Goal: Task Accomplishment & Management: Manage account settings

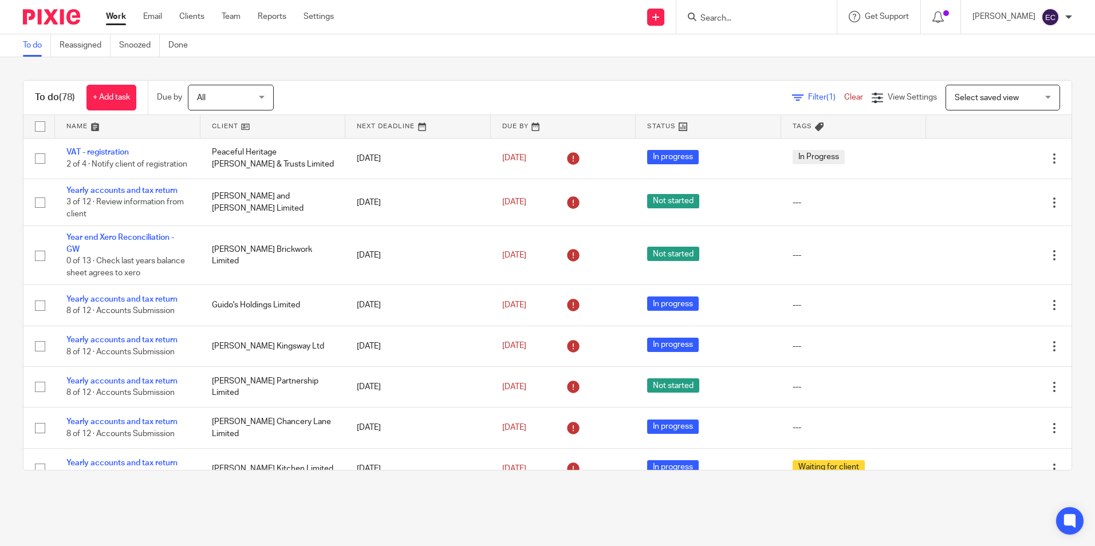
click at [725, 21] on input "Search" at bounding box center [750, 19] width 103 height 10
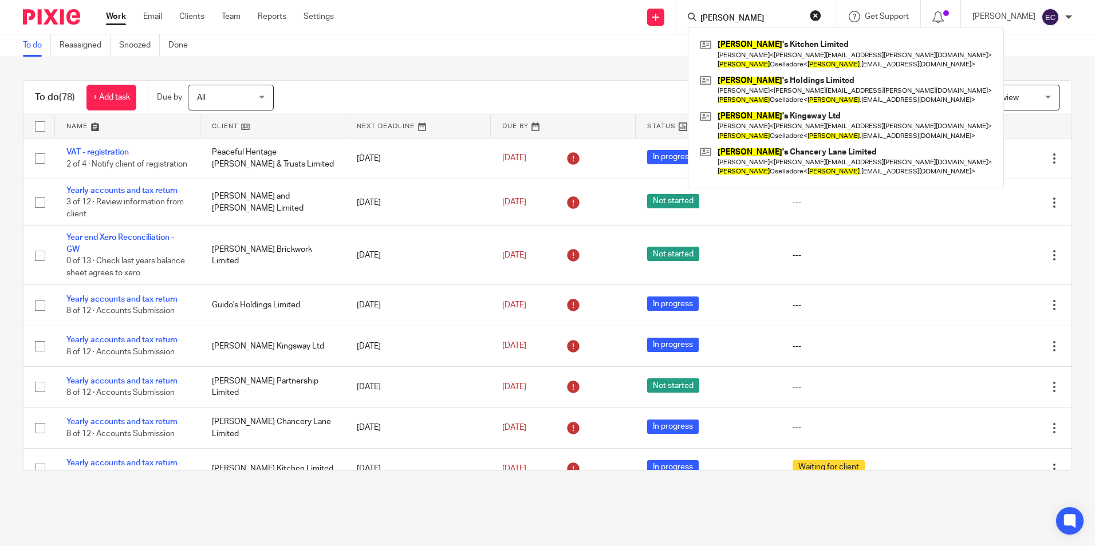
type input "[PERSON_NAME]"
click button "submit" at bounding box center [0, 0] width 0 height 0
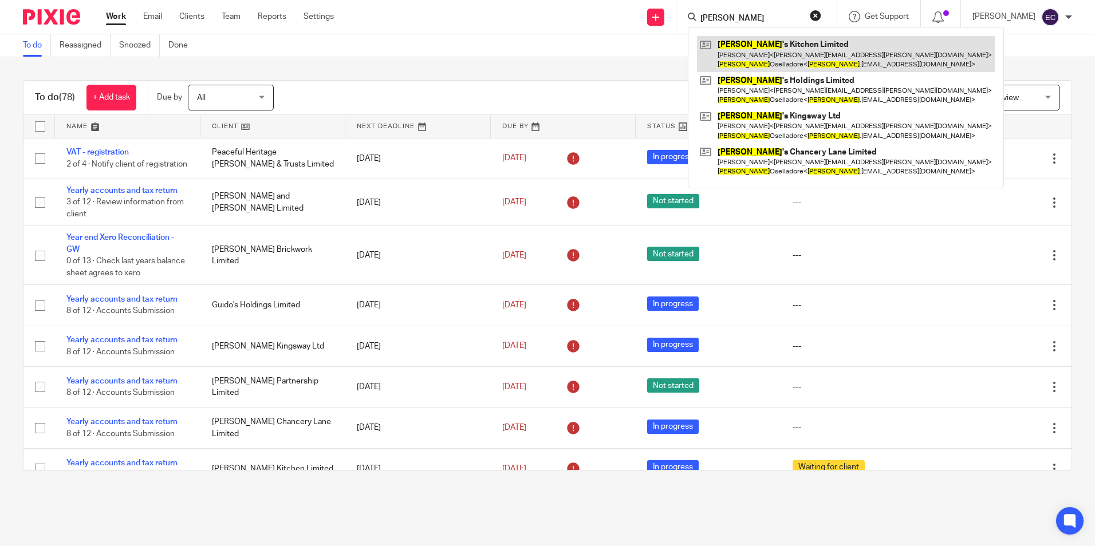
click at [743, 50] on link at bounding box center [846, 53] width 298 height 35
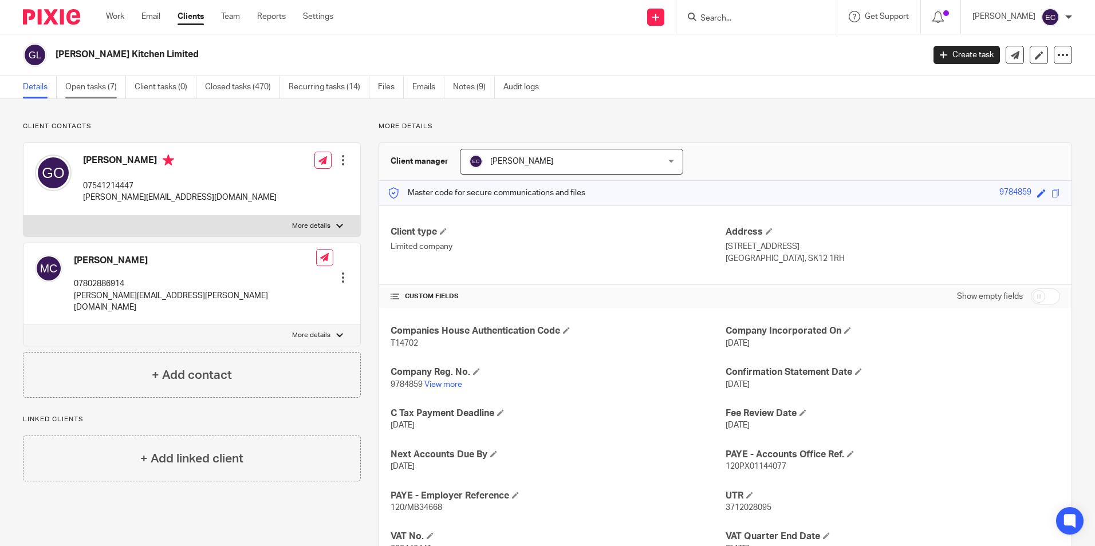
click at [67, 90] on link "Open tasks (7)" at bounding box center [95, 87] width 61 height 22
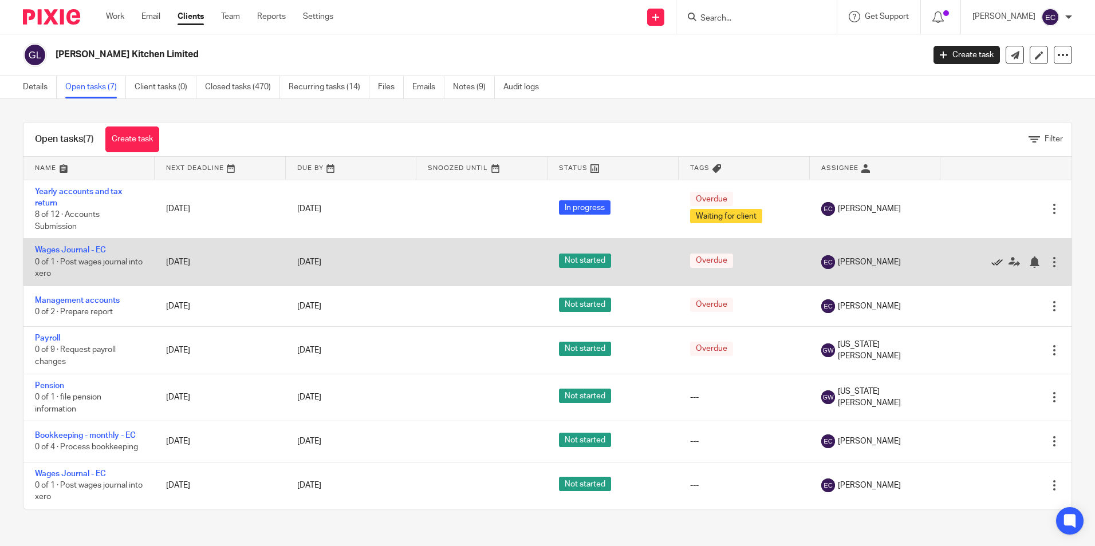
click at [991, 264] on icon at bounding box center [996, 261] width 11 height 11
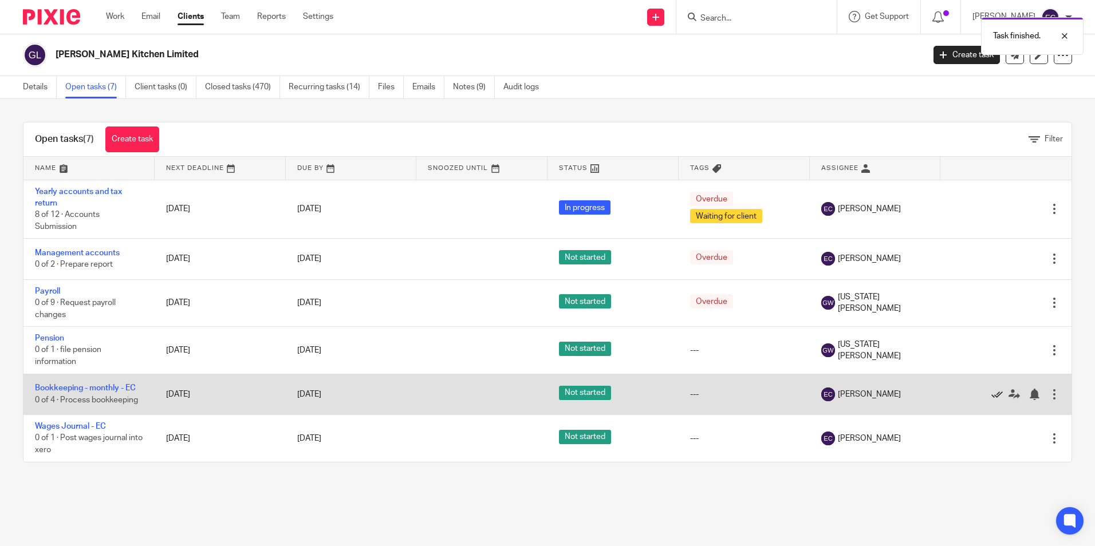
click at [991, 395] on icon at bounding box center [996, 394] width 11 height 11
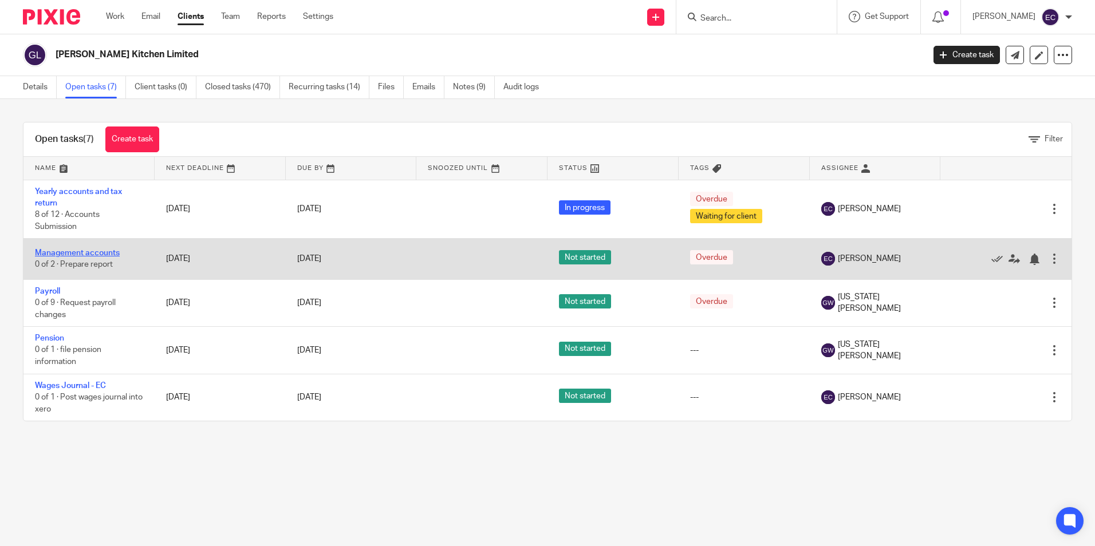
click at [102, 251] on link "Management accounts" at bounding box center [77, 253] width 85 height 8
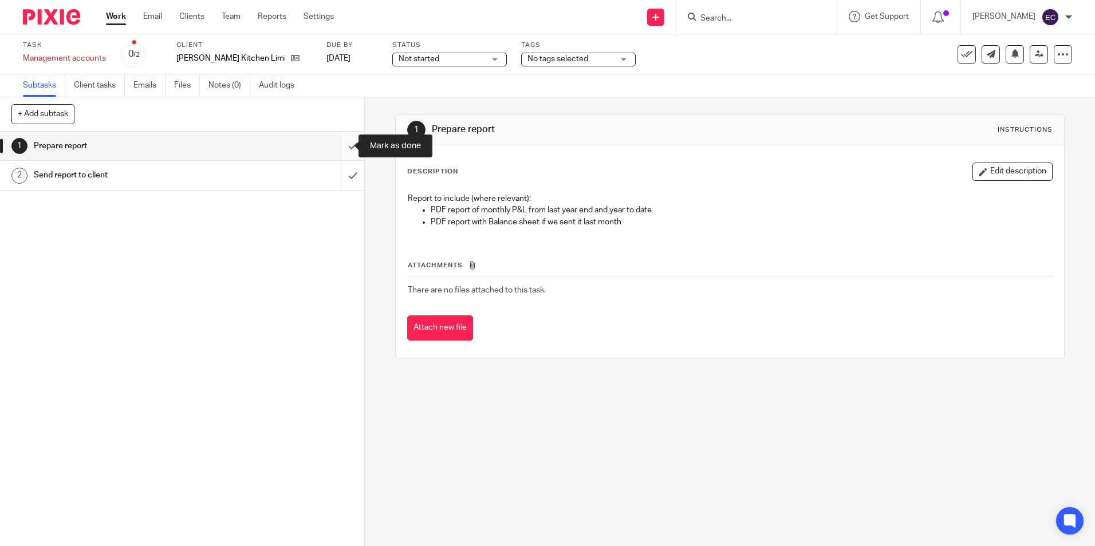
click at [342, 142] on input "submit" at bounding box center [182, 146] width 364 height 29
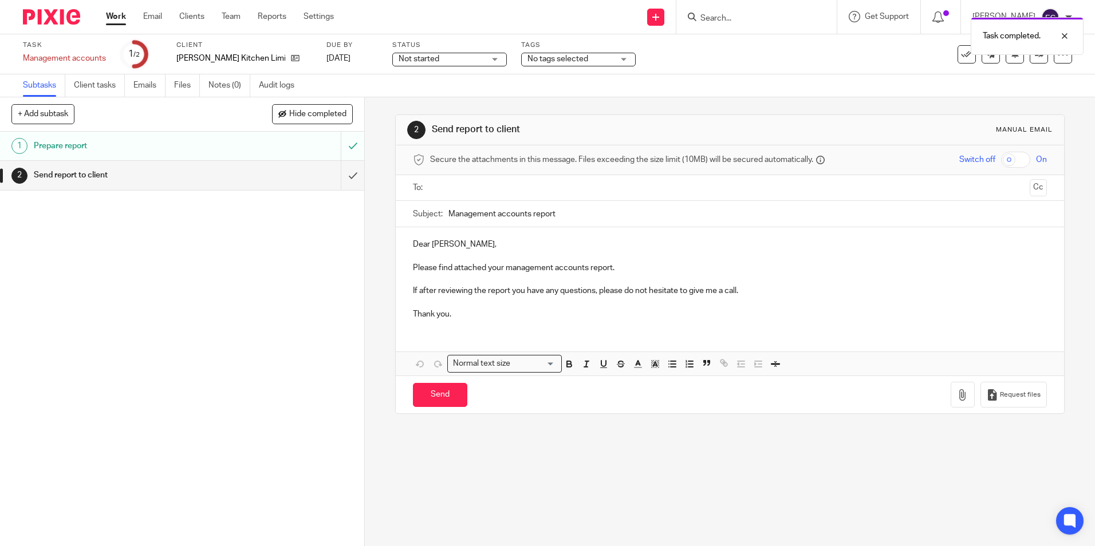
click at [470, 191] on input "text" at bounding box center [729, 187] width 590 height 13
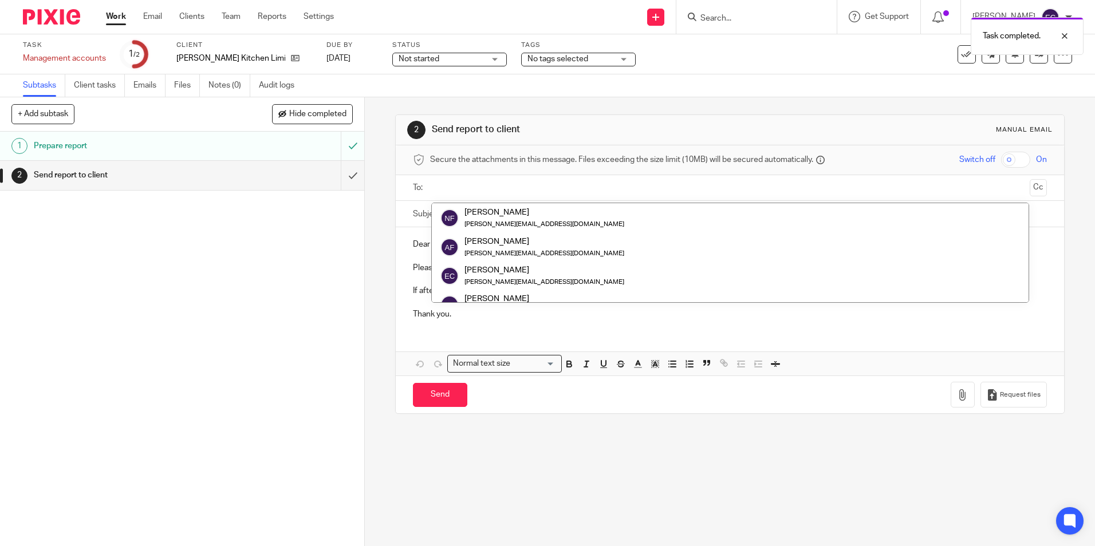
scroll to position [189, 0]
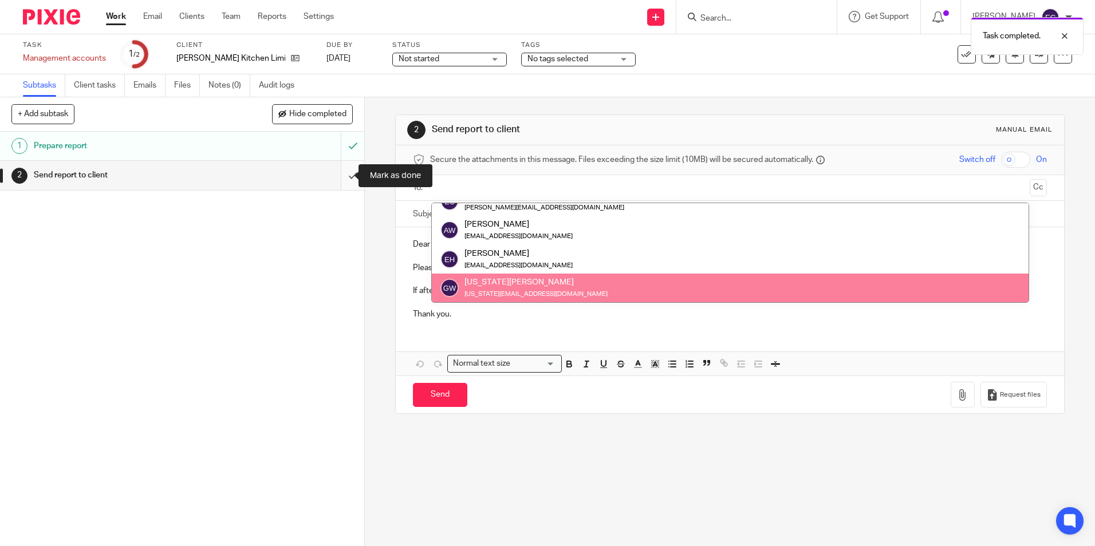
click at [339, 177] on input "submit" at bounding box center [182, 175] width 364 height 29
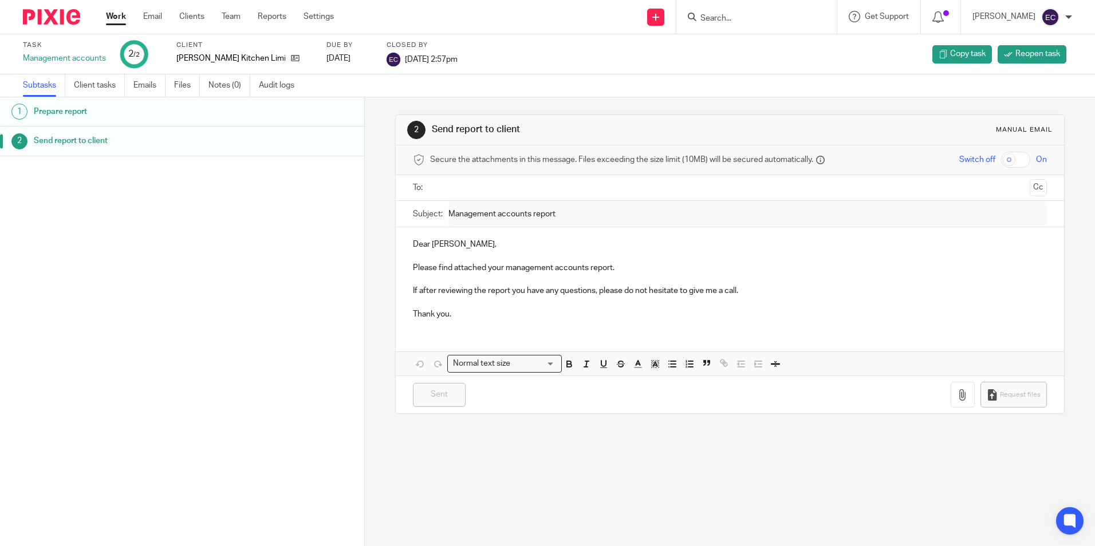
click at [725, 23] on input "Search" at bounding box center [750, 19] width 103 height 10
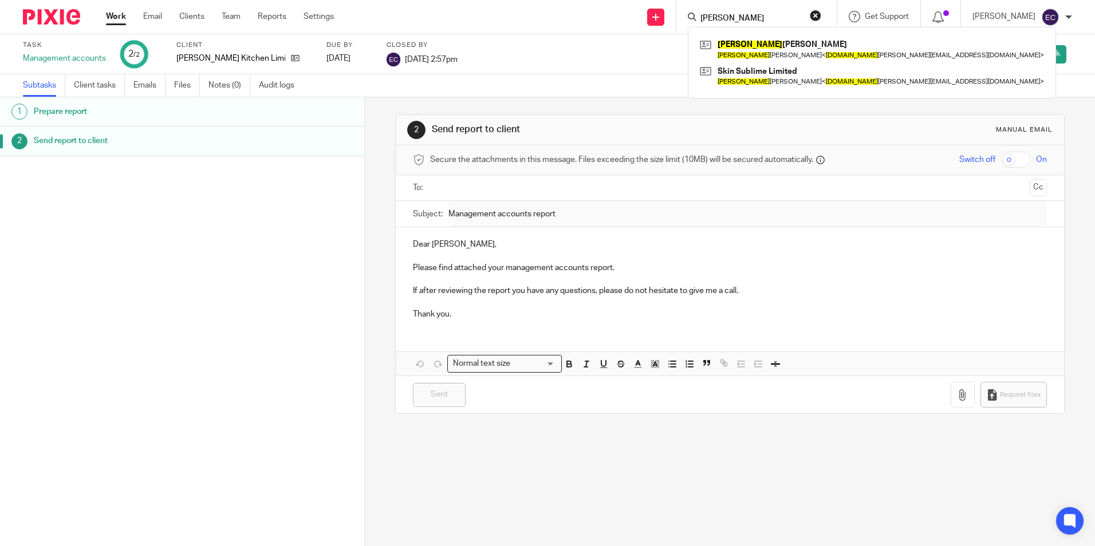
type input "emma mc"
click button "submit" at bounding box center [0, 0] width 0 height 0
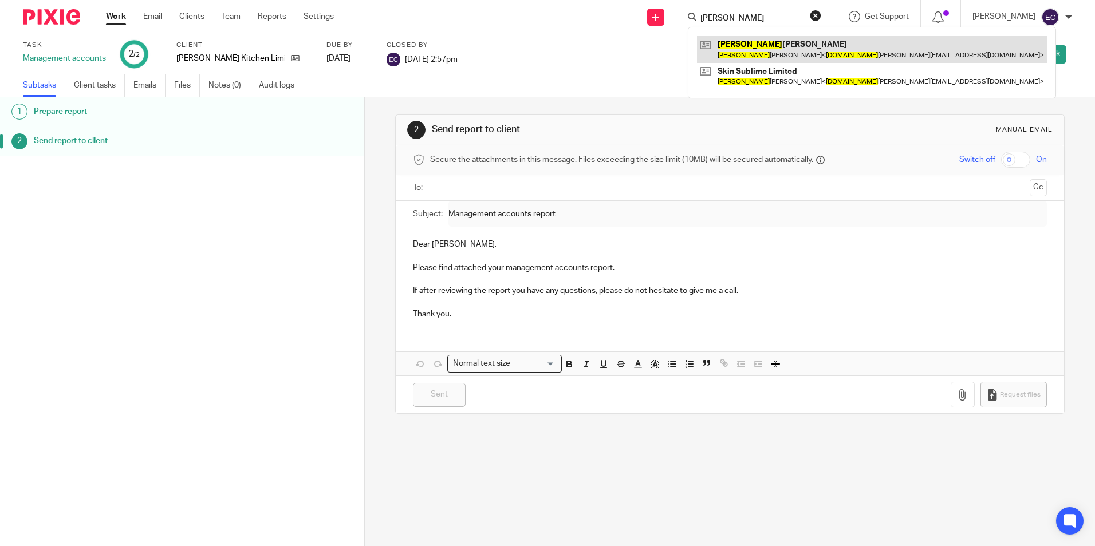
click at [763, 50] on link at bounding box center [872, 49] width 350 height 26
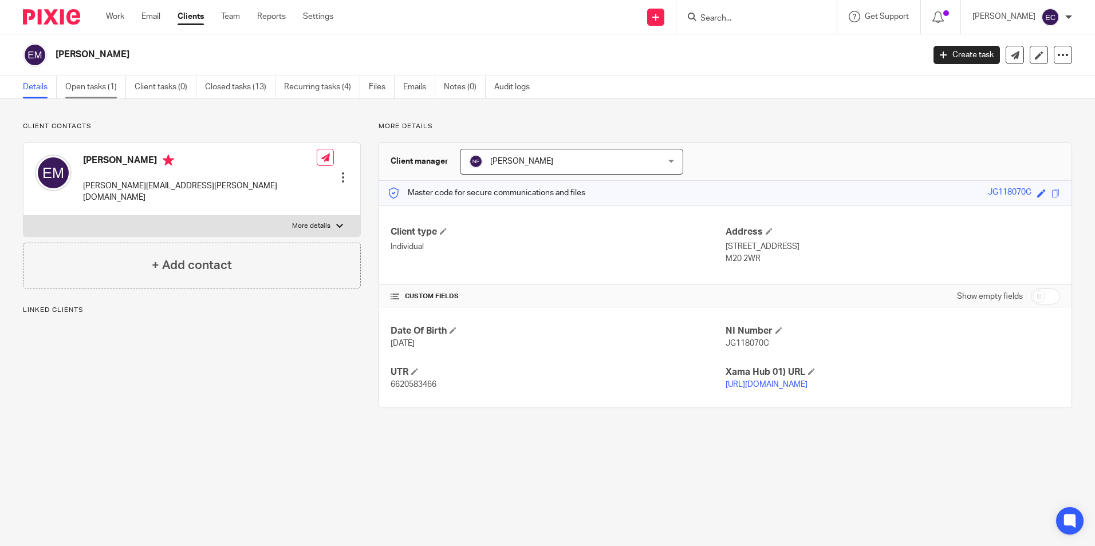
click at [92, 85] on link "Open tasks (1)" at bounding box center [95, 87] width 61 height 22
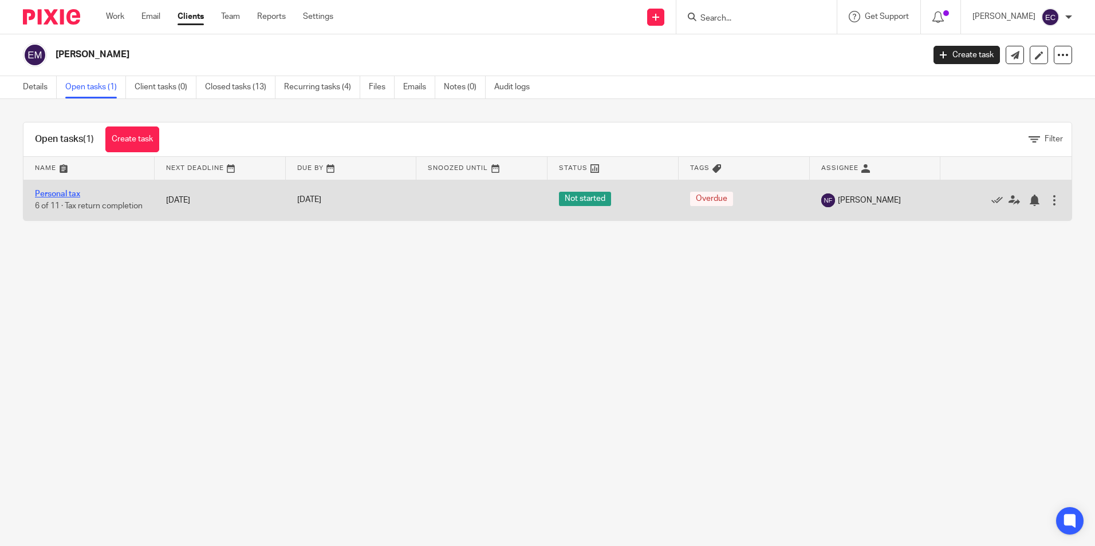
click at [67, 192] on link "Personal tax" at bounding box center [57, 194] width 45 height 8
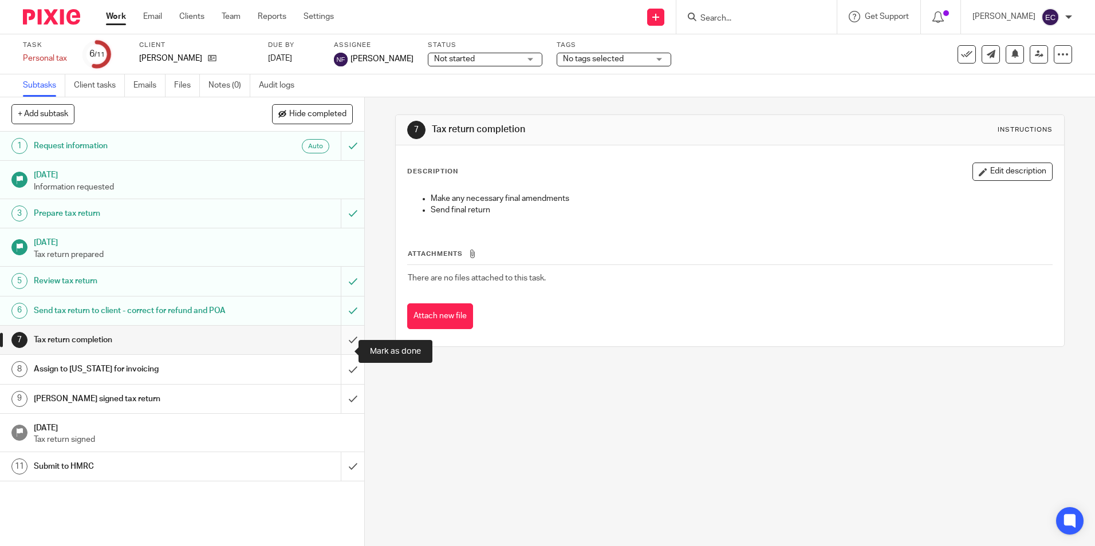
click at [337, 349] on input "submit" at bounding box center [182, 340] width 364 height 29
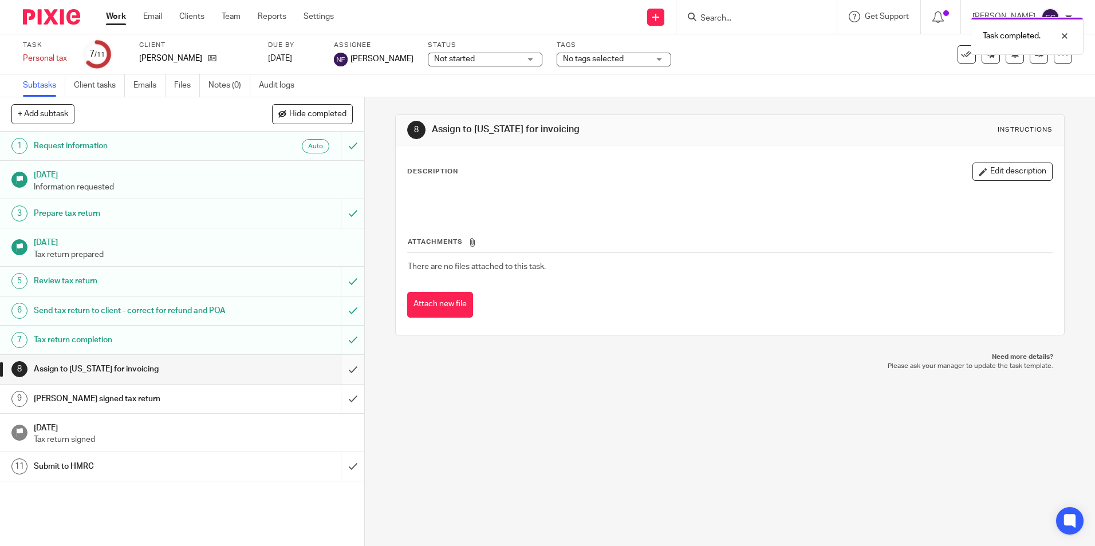
click at [337, 384] on input "submit" at bounding box center [182, 369] width 364 height 29
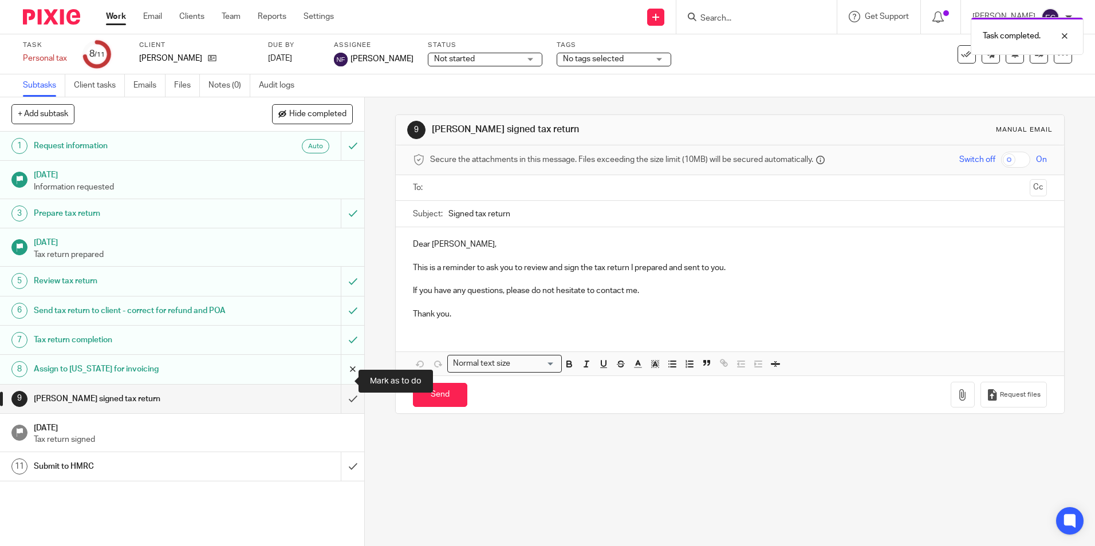
click at [342, 380] on input "submit" at bounding box center [182, 369] width 364 height 29
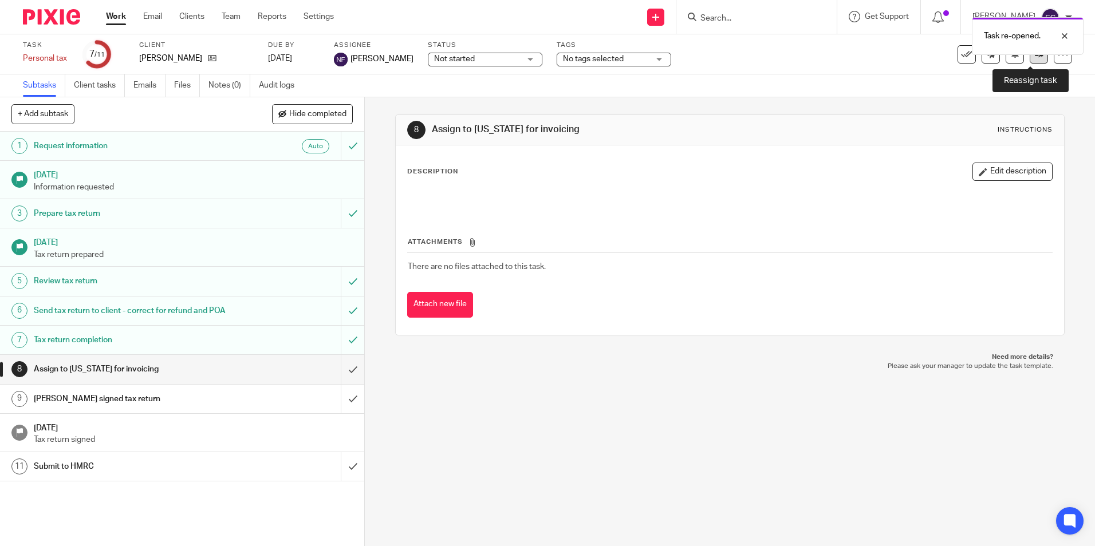
click at [1035, 58] on icon at bounding box center [1039, 54] width 9 height 9
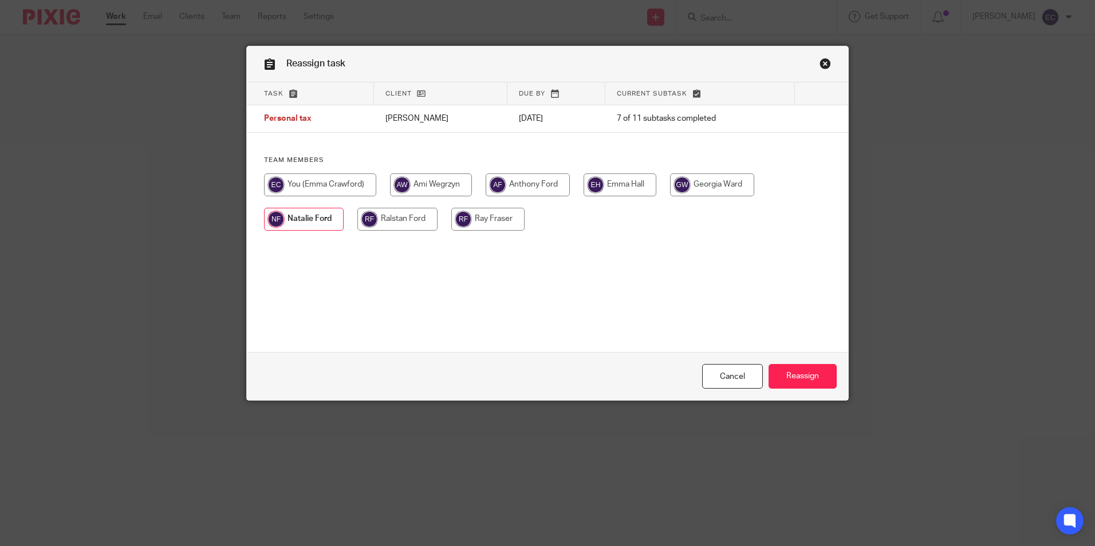
click at [716, 180] on input "radio" at bounding box center [712, 184] width 84 height 23
radio input "true"
click at [793, 385] on input "Reassign" at bounding box center [802, 376] width 68 height 25
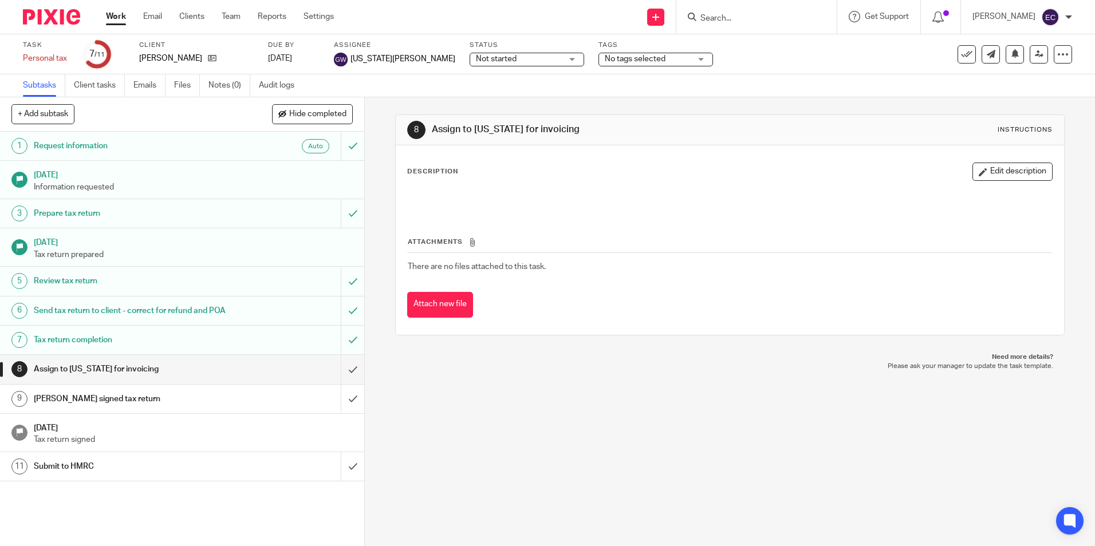
click at [116, 15] on link "Work" at bounding box center [116, 16] width 20 height 11
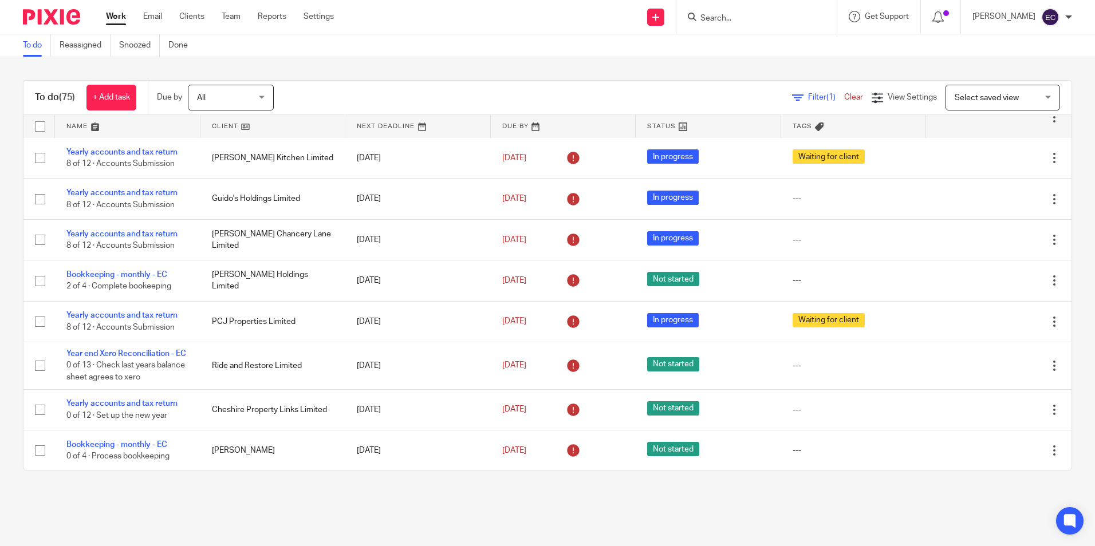
scroll to position [286, 0]
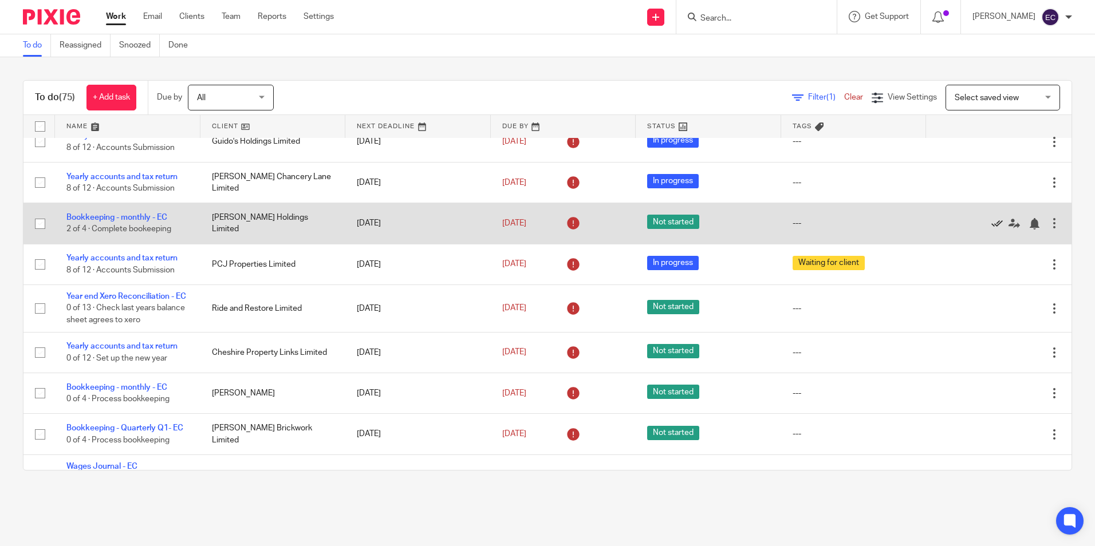
click at [991, 230] on icon at bounding box center [996, 223] width 11 height 11
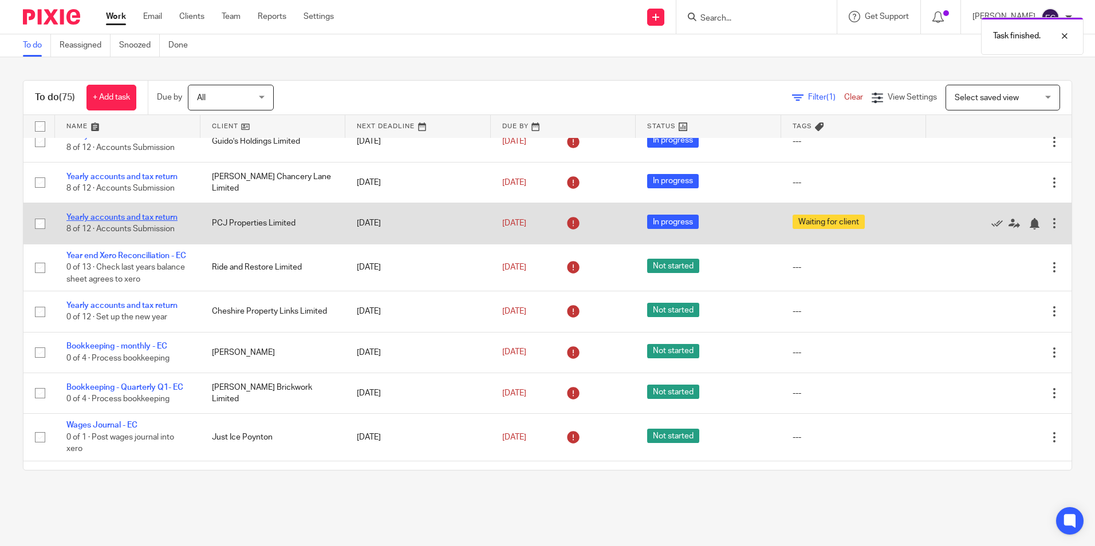
click at [103, 222] on link "Yearly accounts and tax return" at bounding box center [121, 218] width 111 height 8
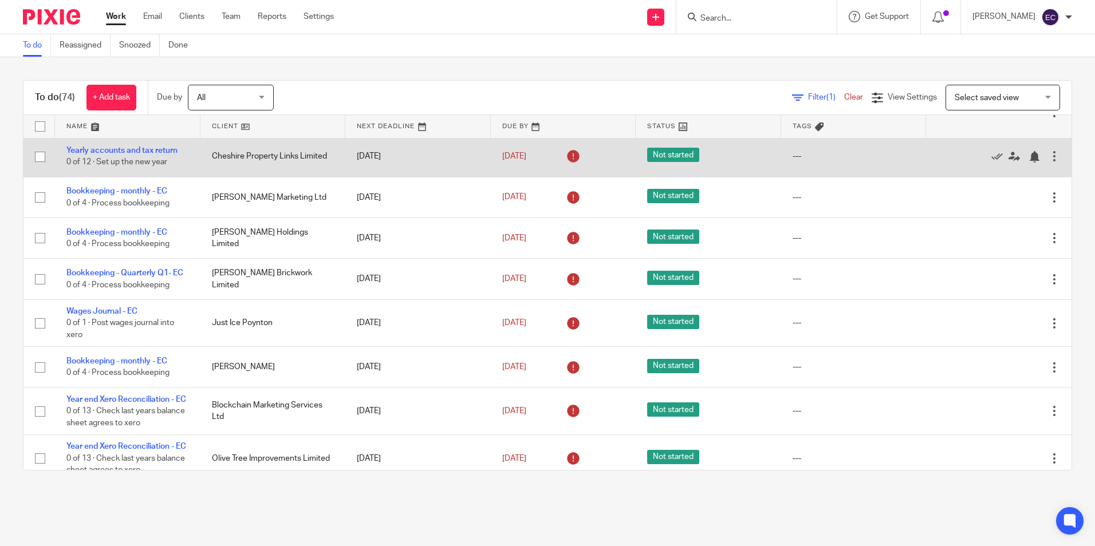
scroll to position [458, 0]
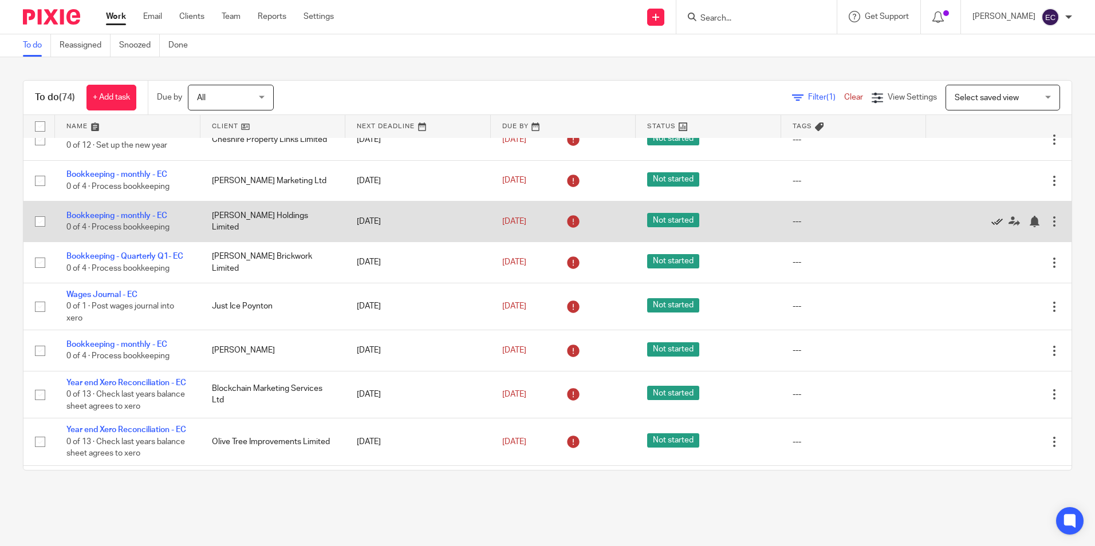
click at [991, 227] on icon at bounding box center [996, 221] width 11 height 11
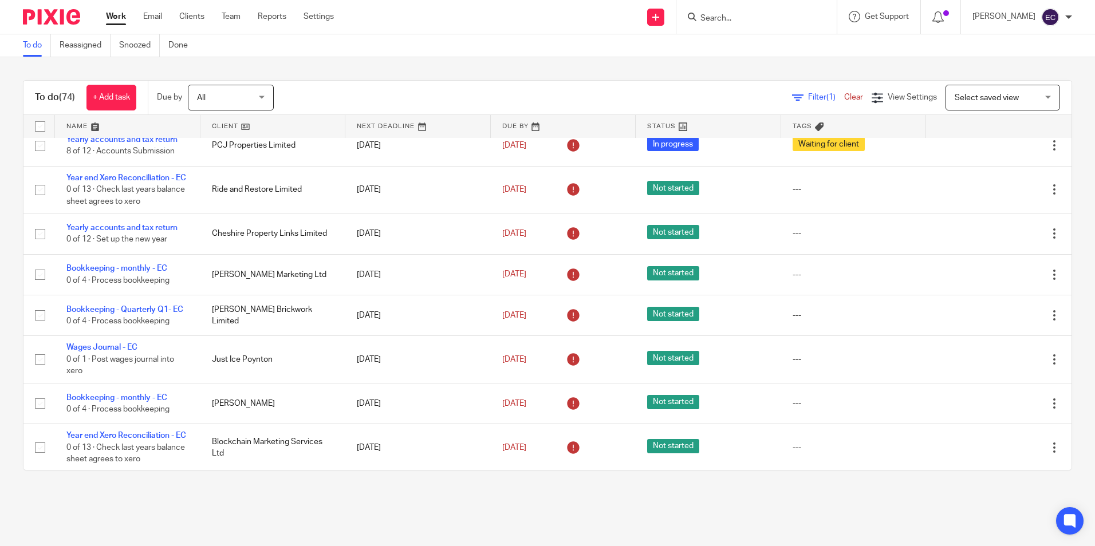
scroll to position [344, 0]
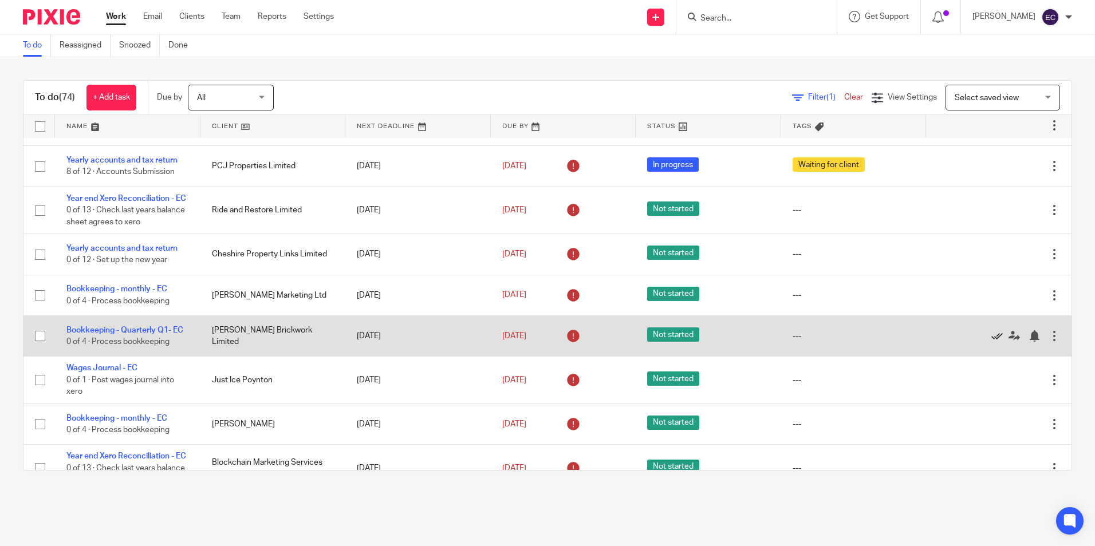
click at [991, 342] on icon at bounding box center [996, 335] width 11 height 11
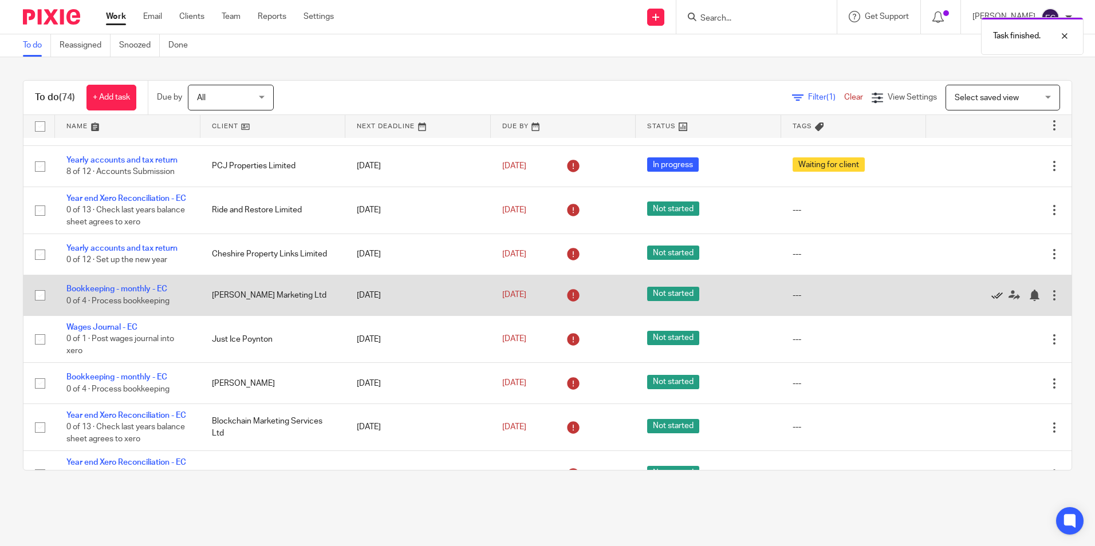
click at [991, 301] on icon at bounding box center [996, 295] width 11 height 11
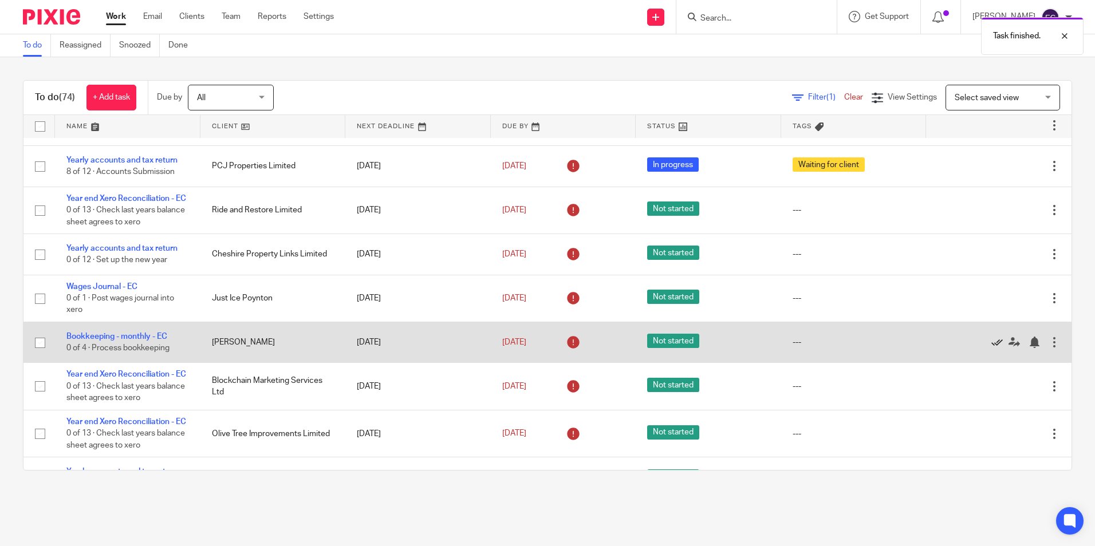
click at [991, 348] on icon at bounding box center [996, 342] width 11 height 11
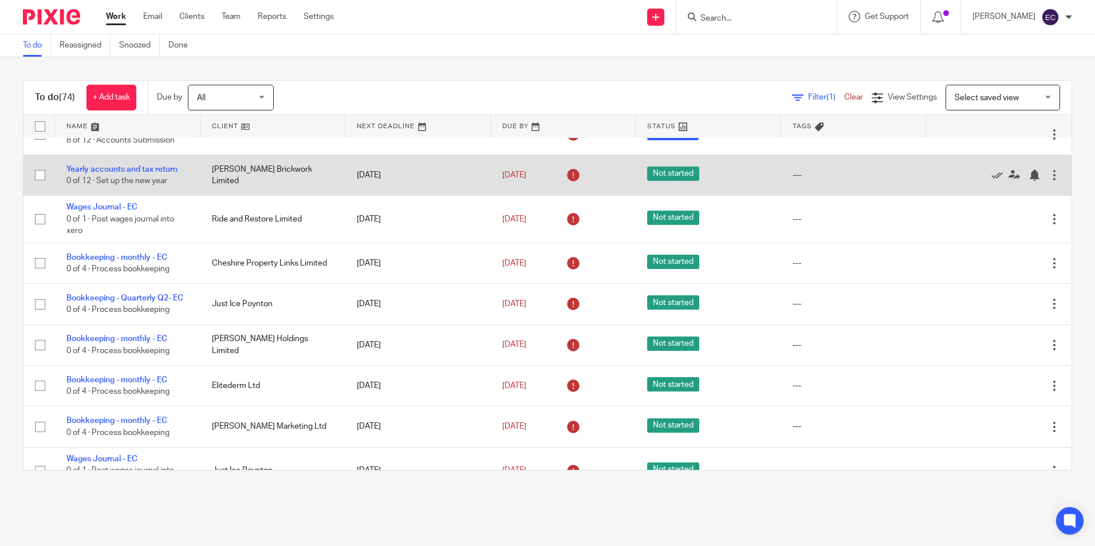
scroll to position [744, 0]
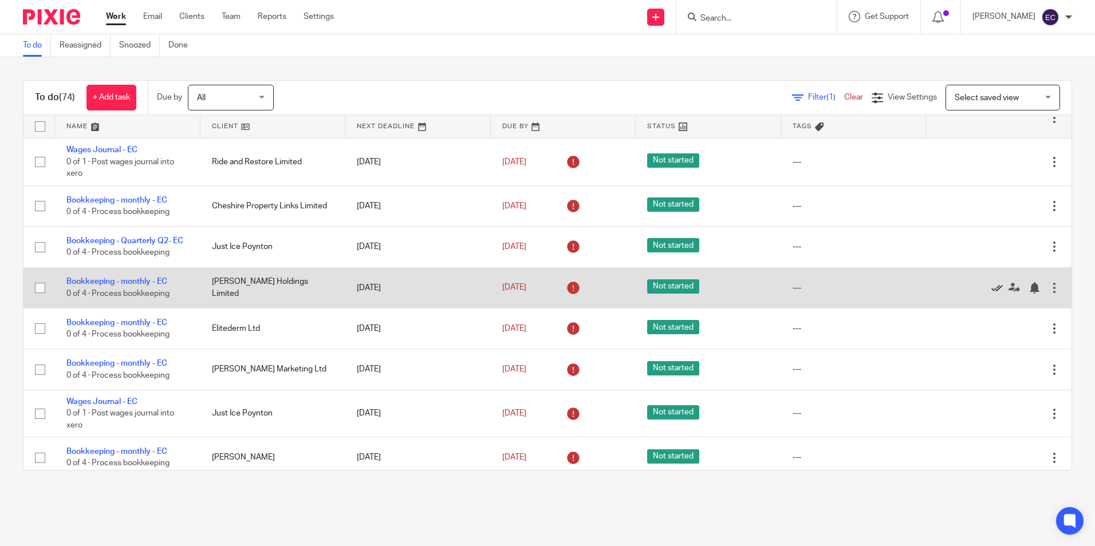
click at [991, 294] on icon at bounding box center [996, 287] width 11 height 11
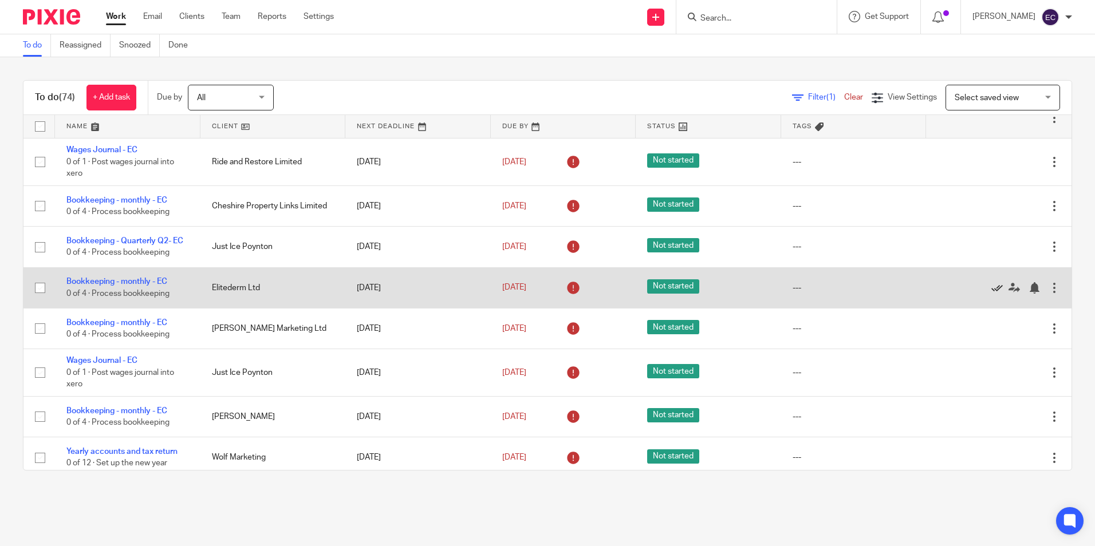
click at [991, 294] on icon at bounding box center [996, 287] width 11 height 11
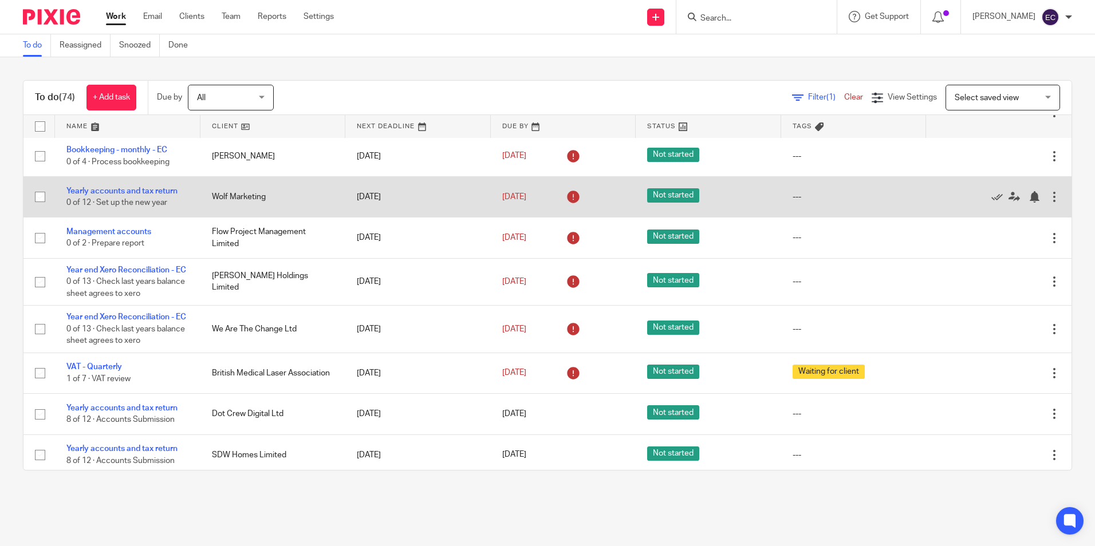
scroll to position [973, 0]
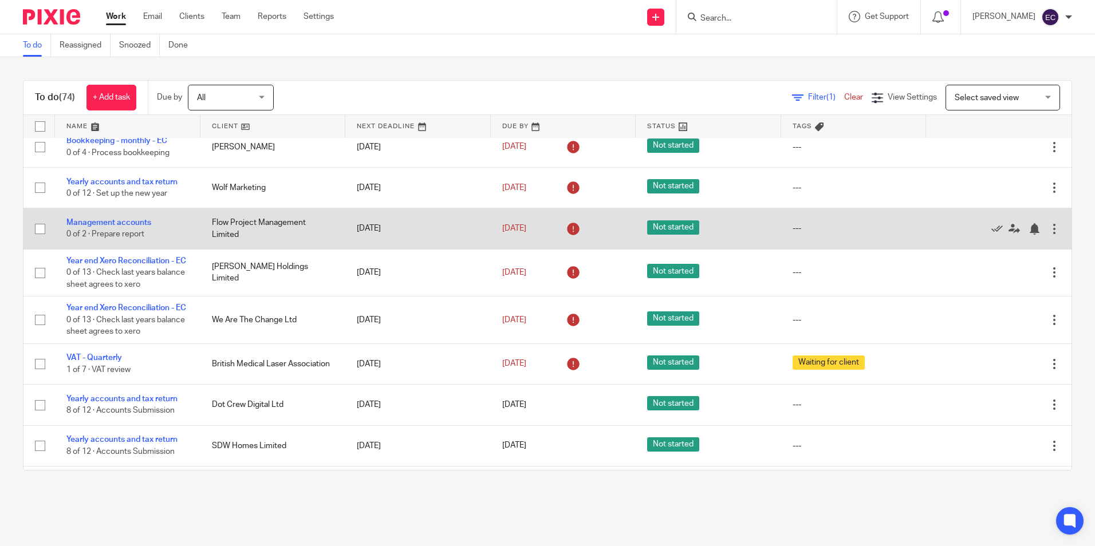
click at [223, 249] on td "Flow Project Management Limited" at bounding box center [272, 228] width 145 height 41
click at [140, 227] on link "Management accounts" at bounding box center [108, 223] width 85 height 8
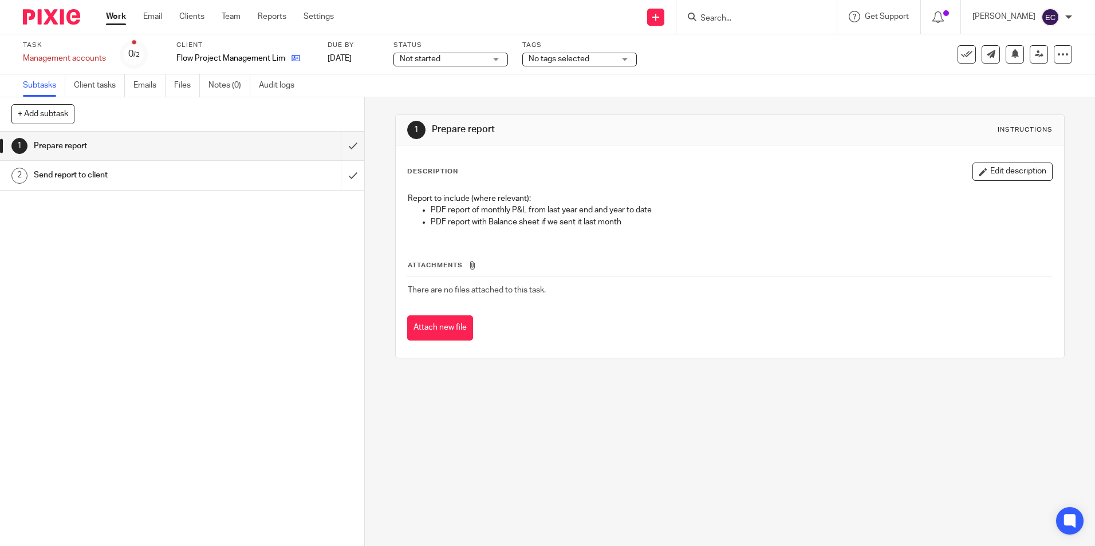
click at [289, 56] on link at bounding box center [293, 58] width 14 height 11
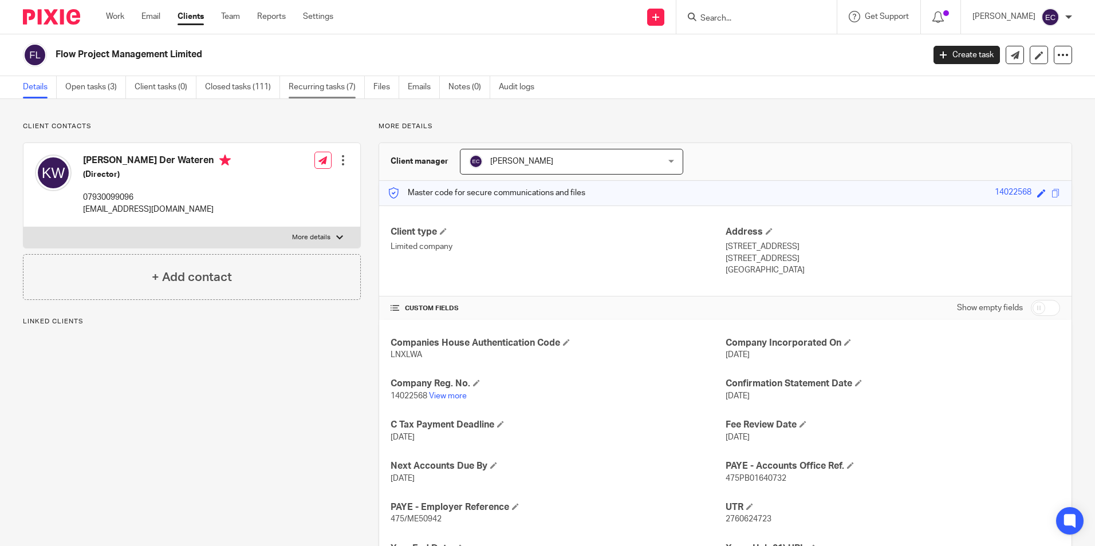
click at [309, 84] on link "Recurring tasks (7)" at bounding box center [327, 87] width 76 height 22
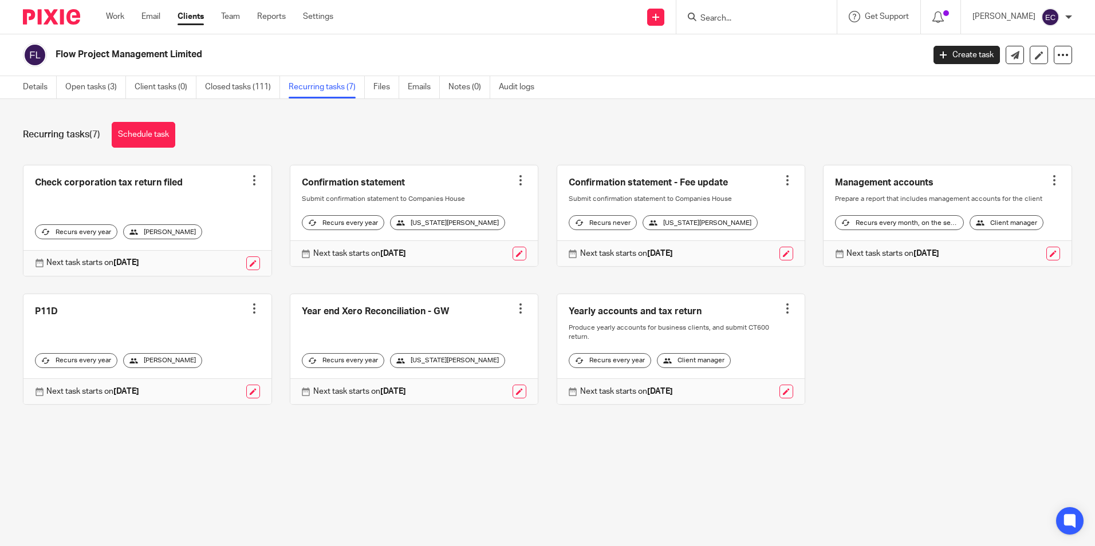
click at [1048, 183] on div at bounding box center [1053, 180] width 11 height 11
click at [1006, 249] on span "Cancel schedule" at bounding box center [995, 253] width 60 height 8
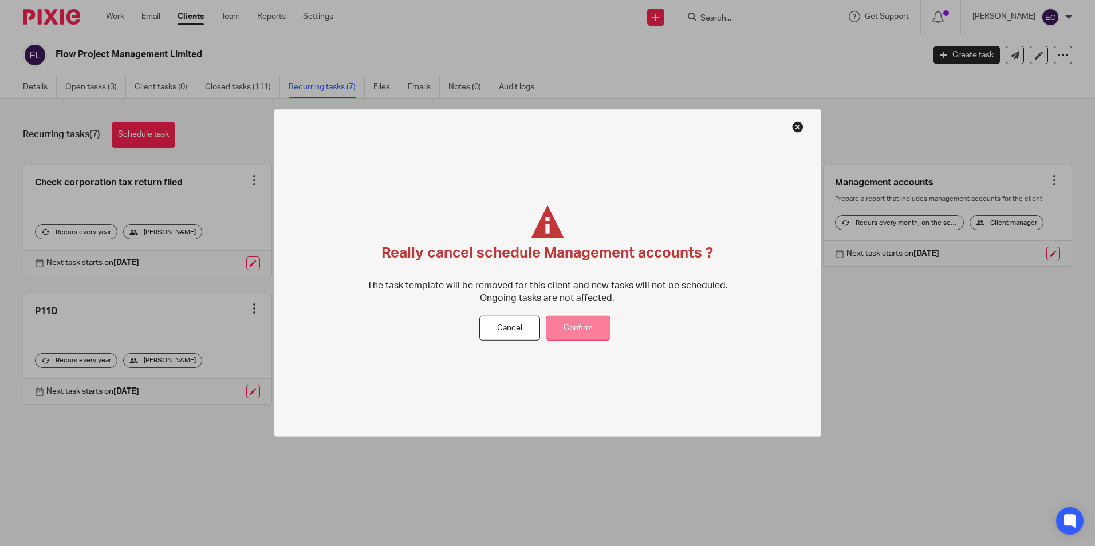
click at [599, 326] on button "Confirm" at bounding box center [578, 328] width 65 height 25
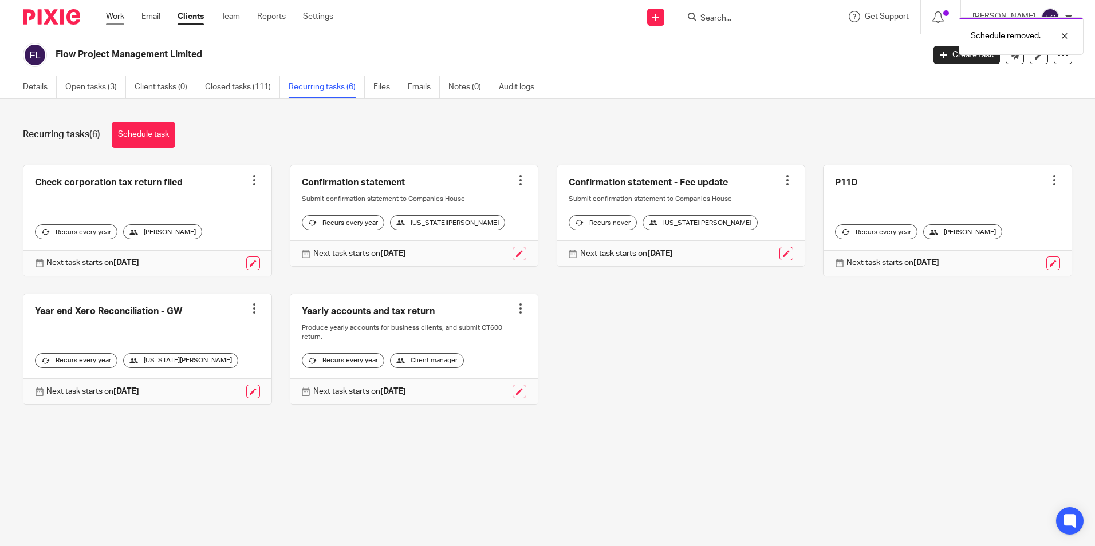
click at [114, 12] on link "Work" at bounding box center [115, 16] width 18 height 11
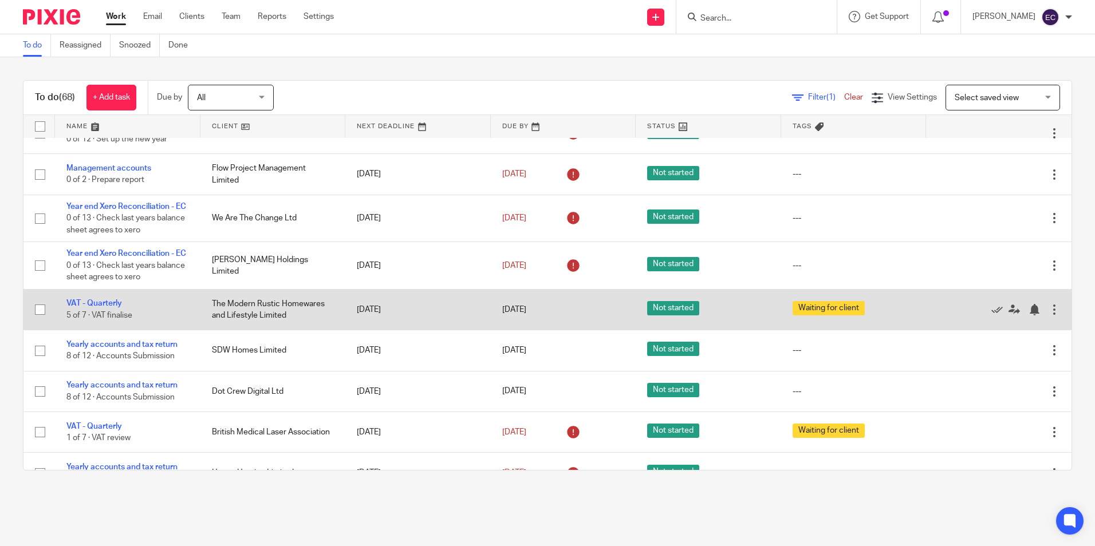
scroll to position [970, 0]
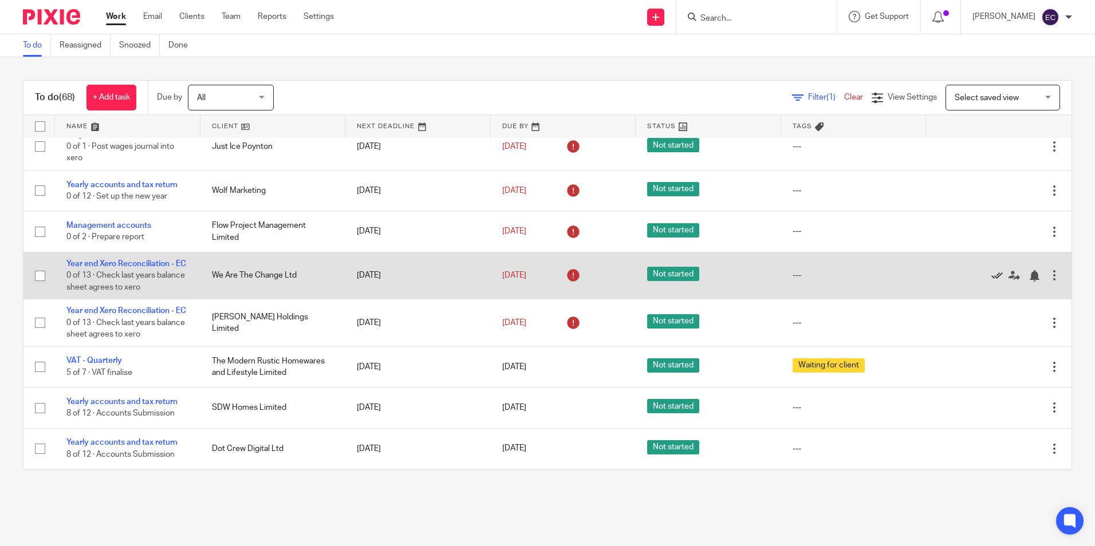
click at [991, 282] on icon at bounding box center [996, 275] width 11 height 11
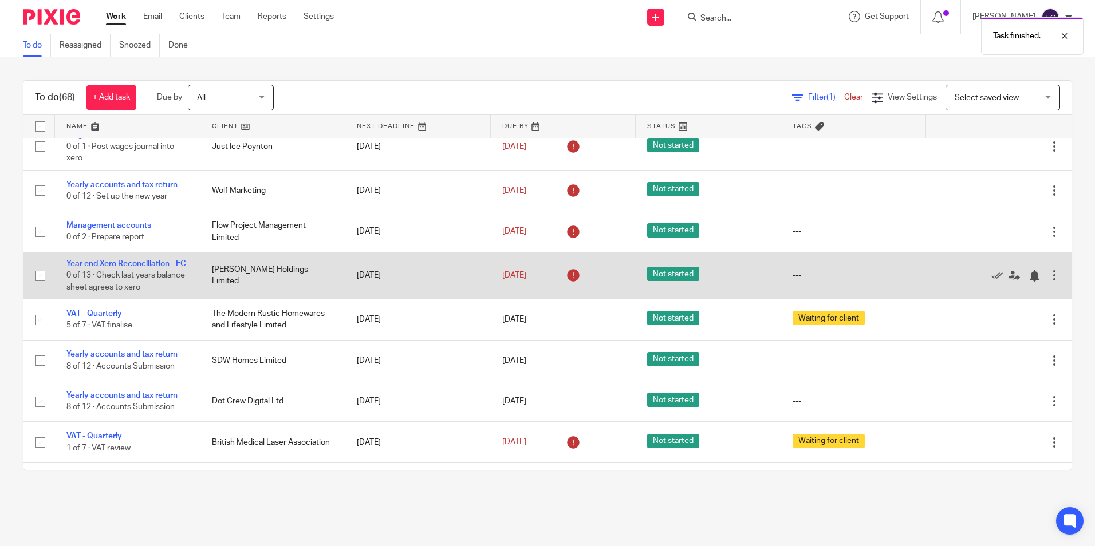
scroll to position [913, 0]
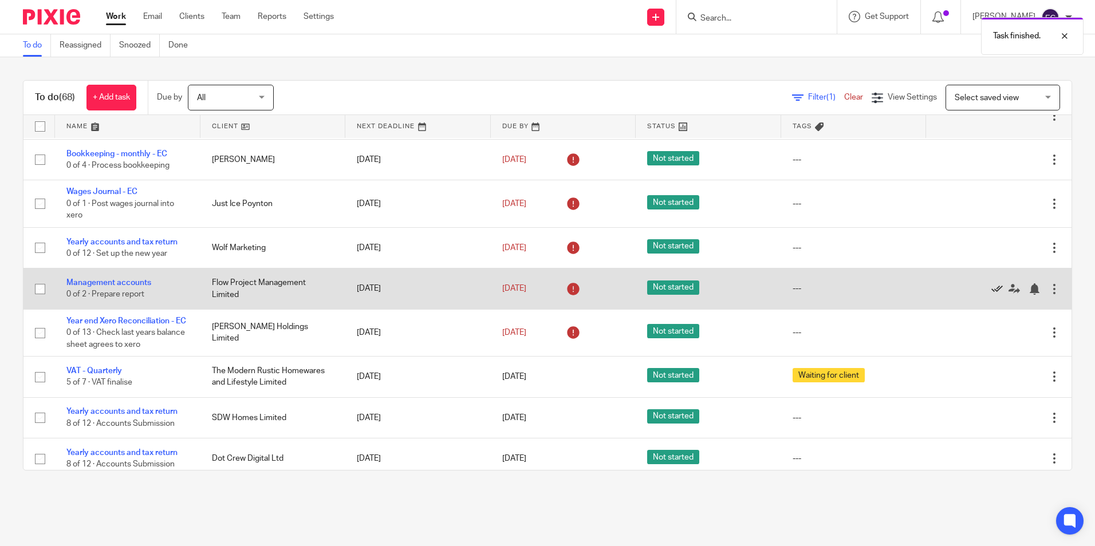
click at [991, 294] on link at bounding box center [999, 288] width 17 height 11
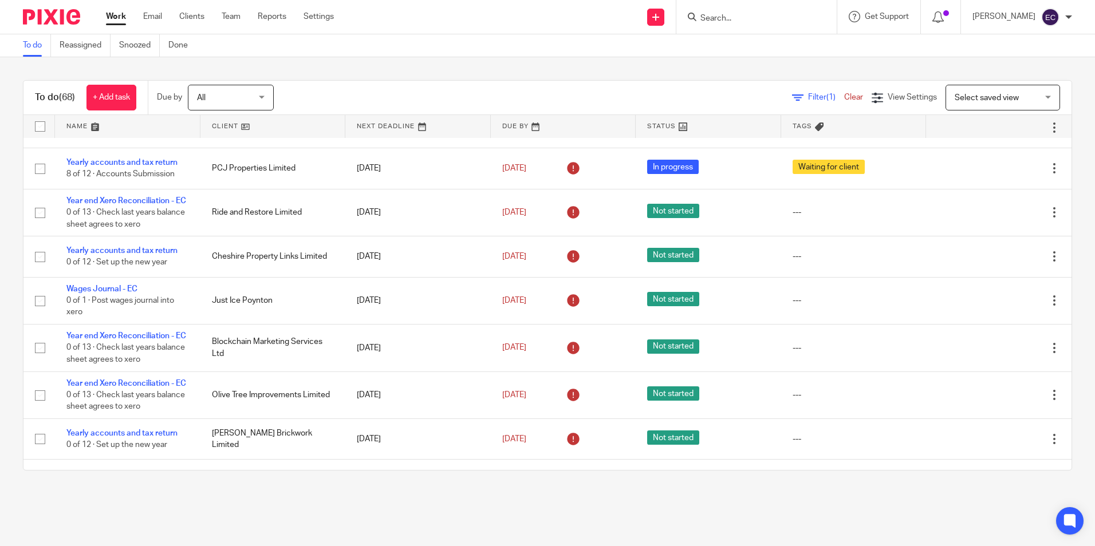
scroll to position [341, 0]
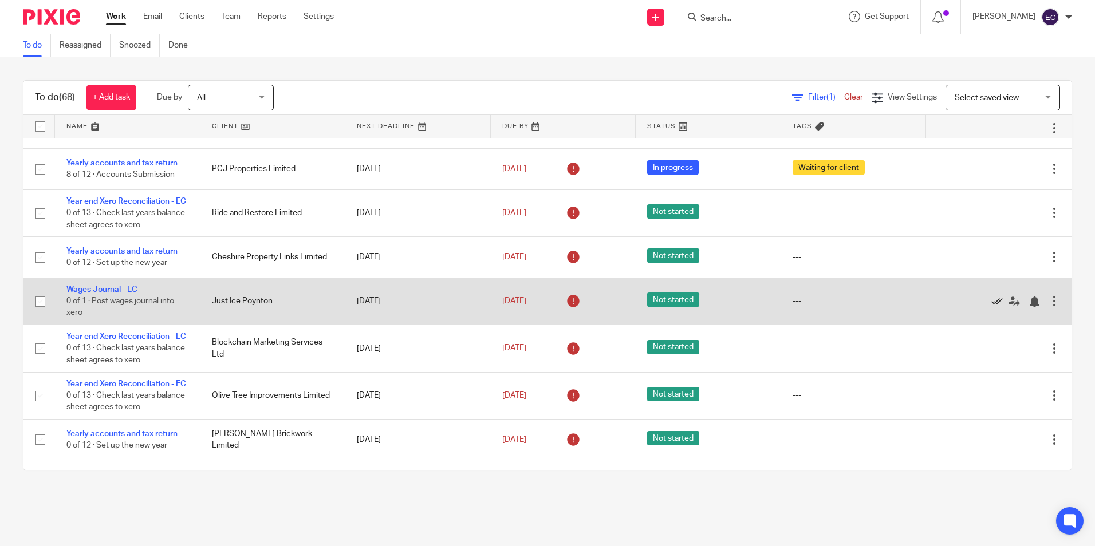
click at [991, 307] on icon at bounding box center [996, 301] width 11 height 11
